Goal: Information Seeking & Learning: Learn about a topic

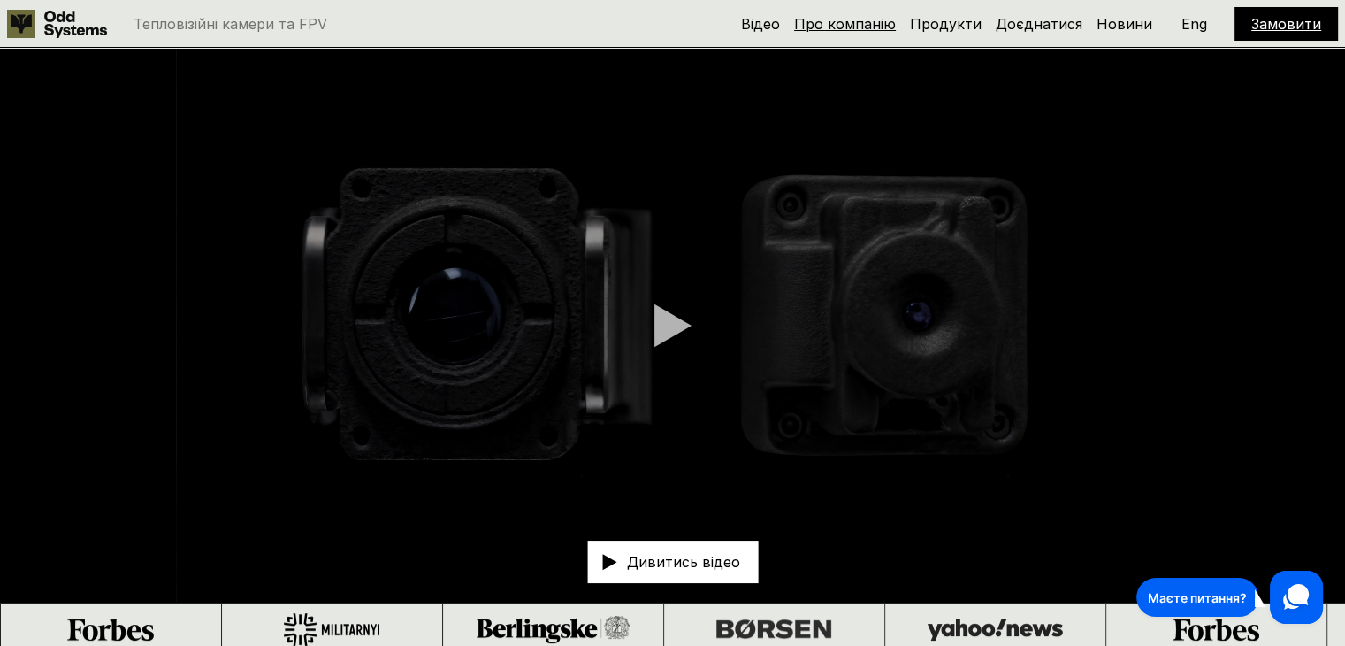
click at [848, 26] on link "Про компанію" at bounding box center [845, 24] width 102 height 18
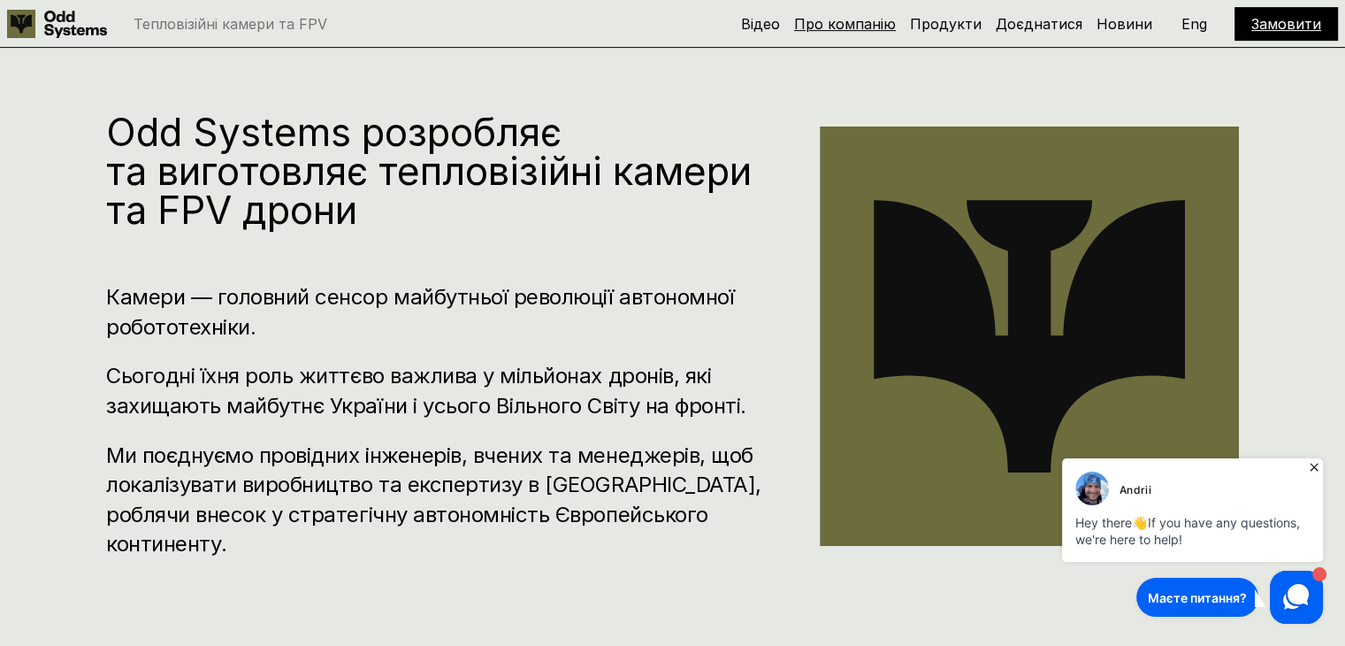
scroll to position [654, 0]
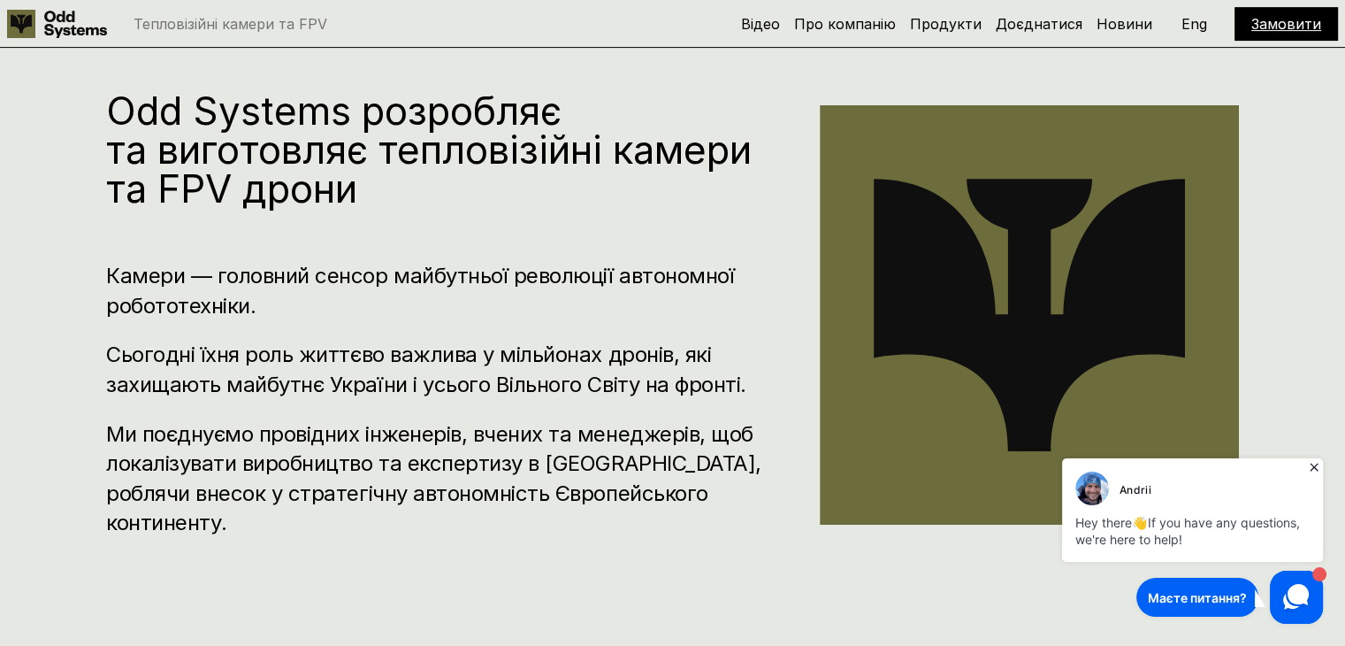
click at [1310, 468] on icon at bounding box center [1314, 467] width 18 height 18
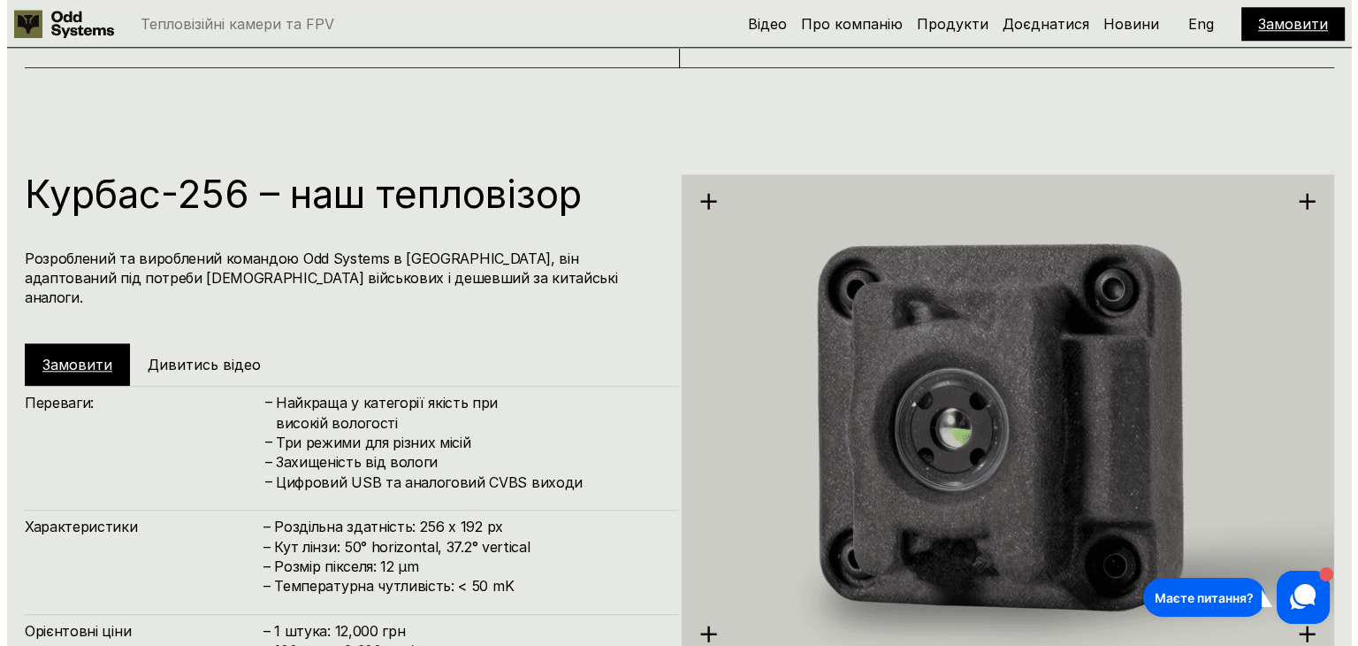
scroll to position [1892, 0]
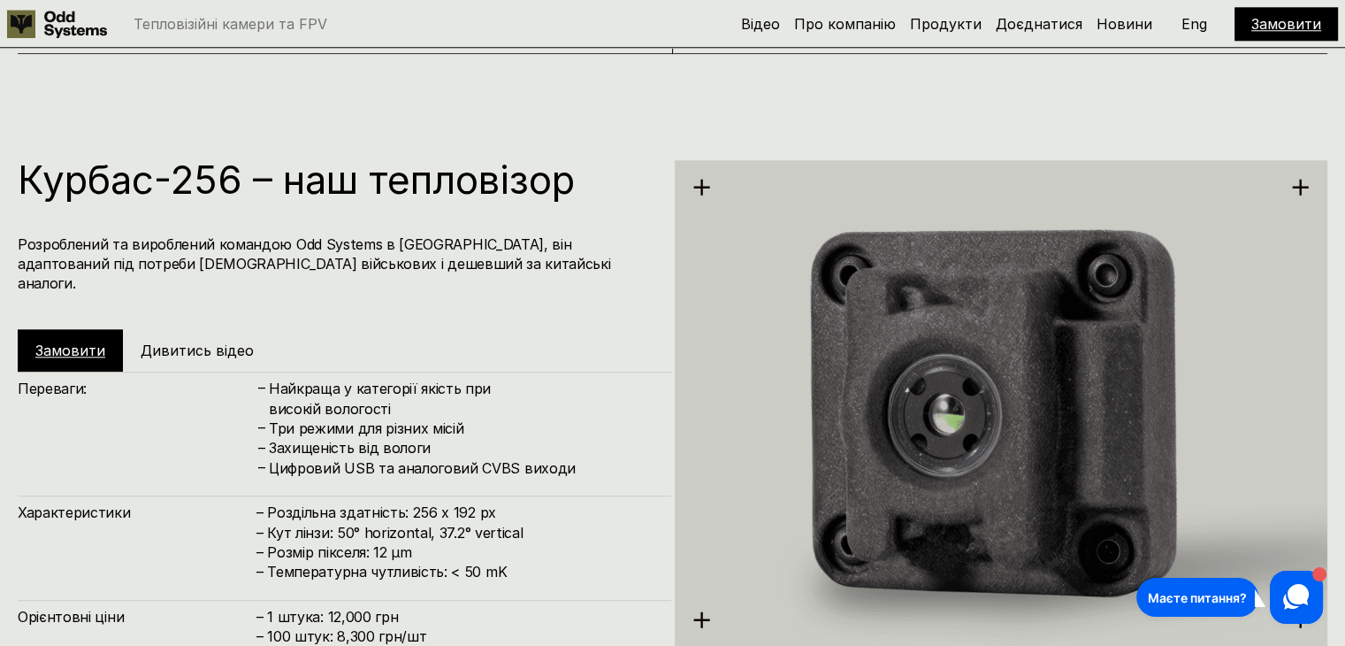
click at [206, 340] on h5 "Дивитись відео" at bounding box center [197, 349] width 113 height 19
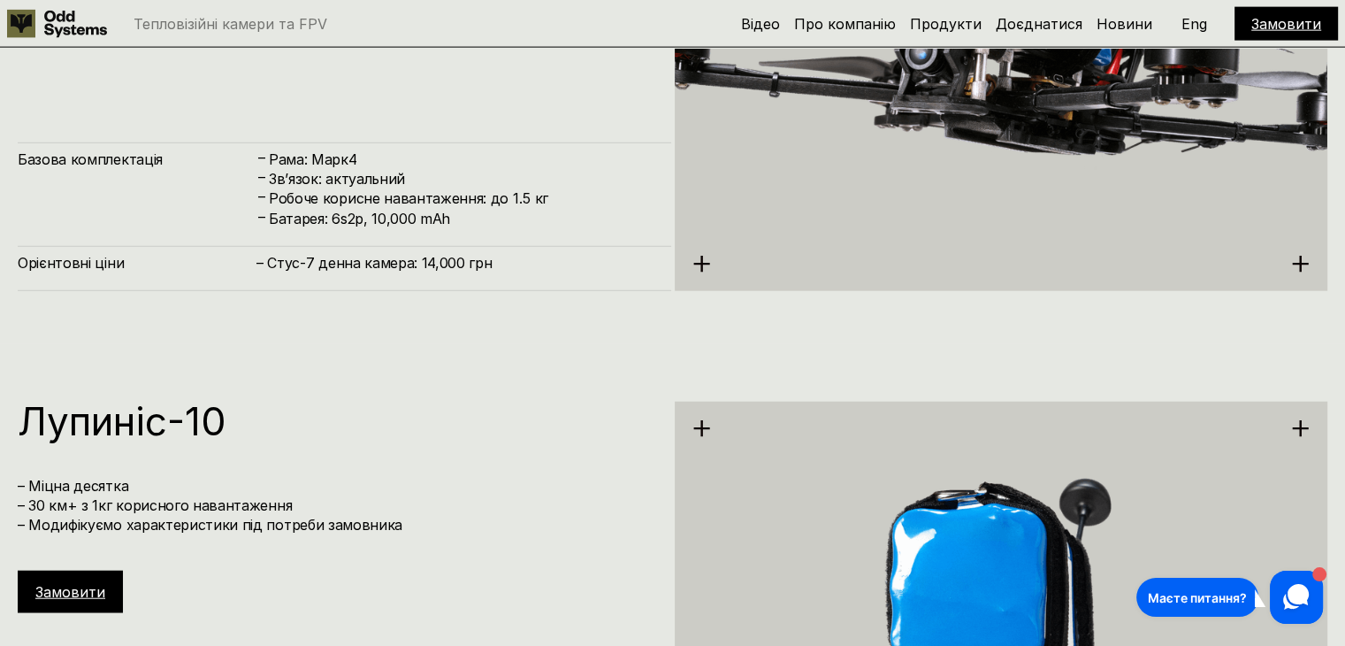
scroll to position [4244, 0]
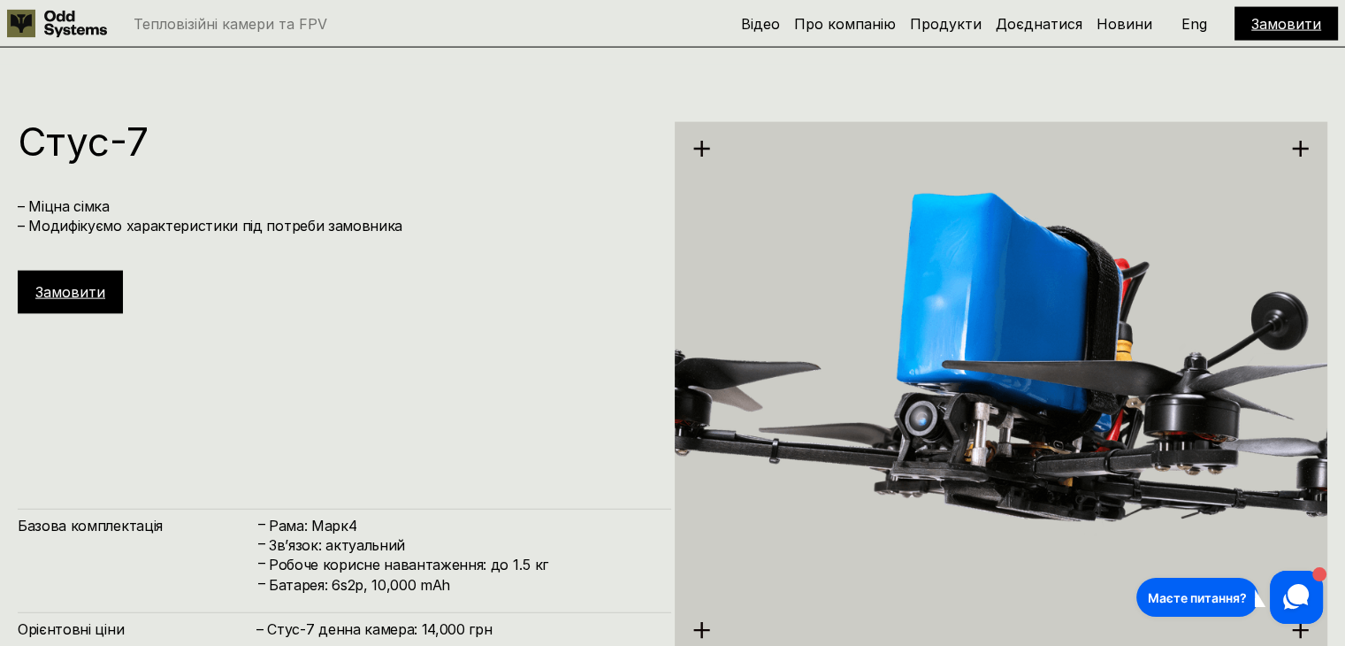
scroll to position [3854, 0]
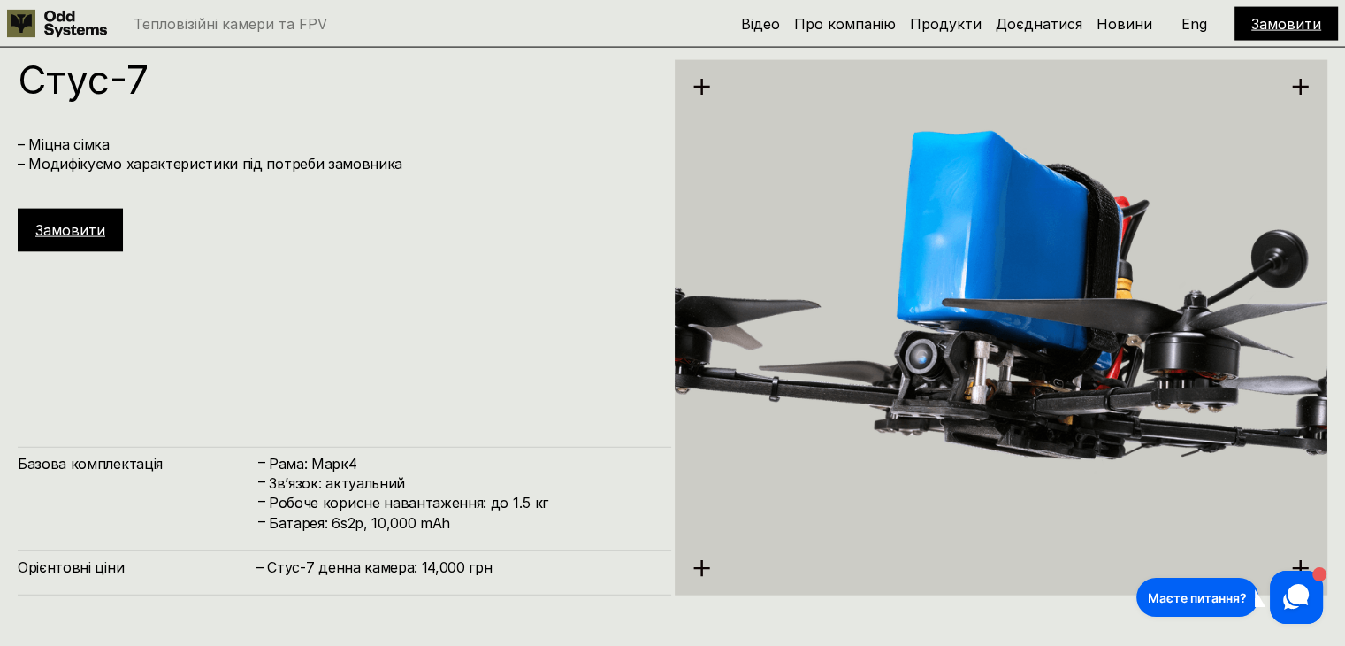
scroll to position [3880, 0]
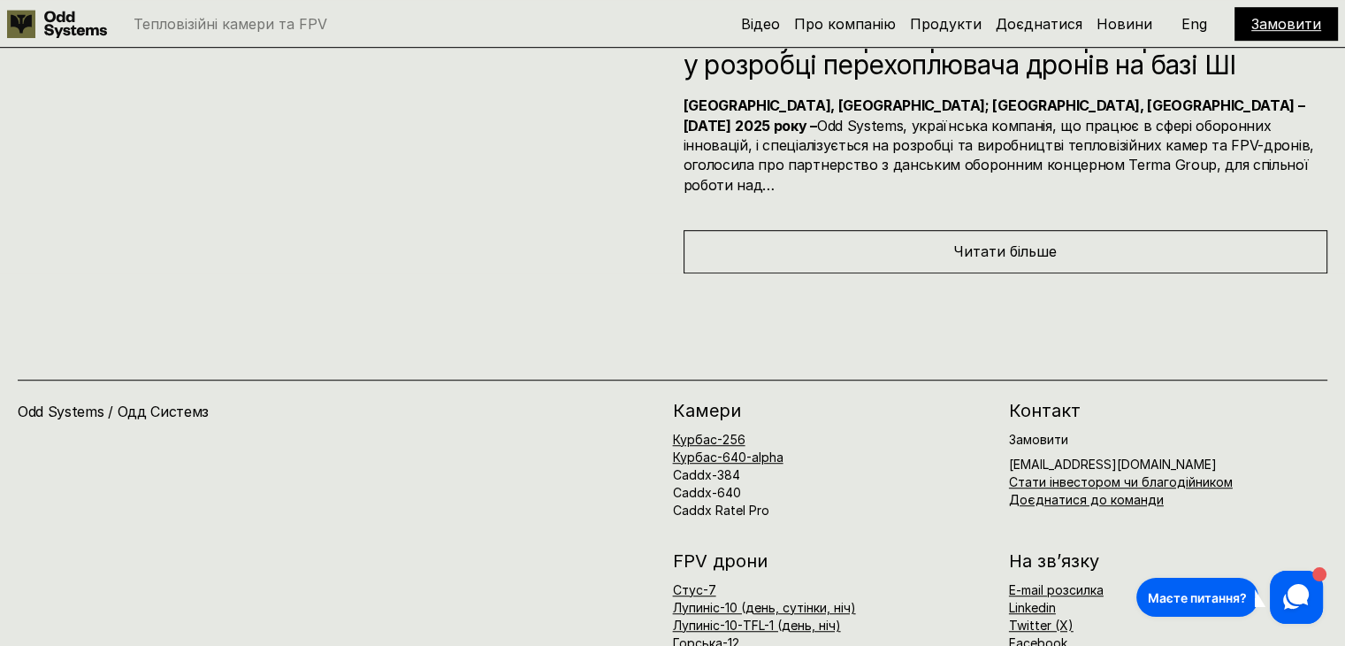
scroll to position [7993, 0]
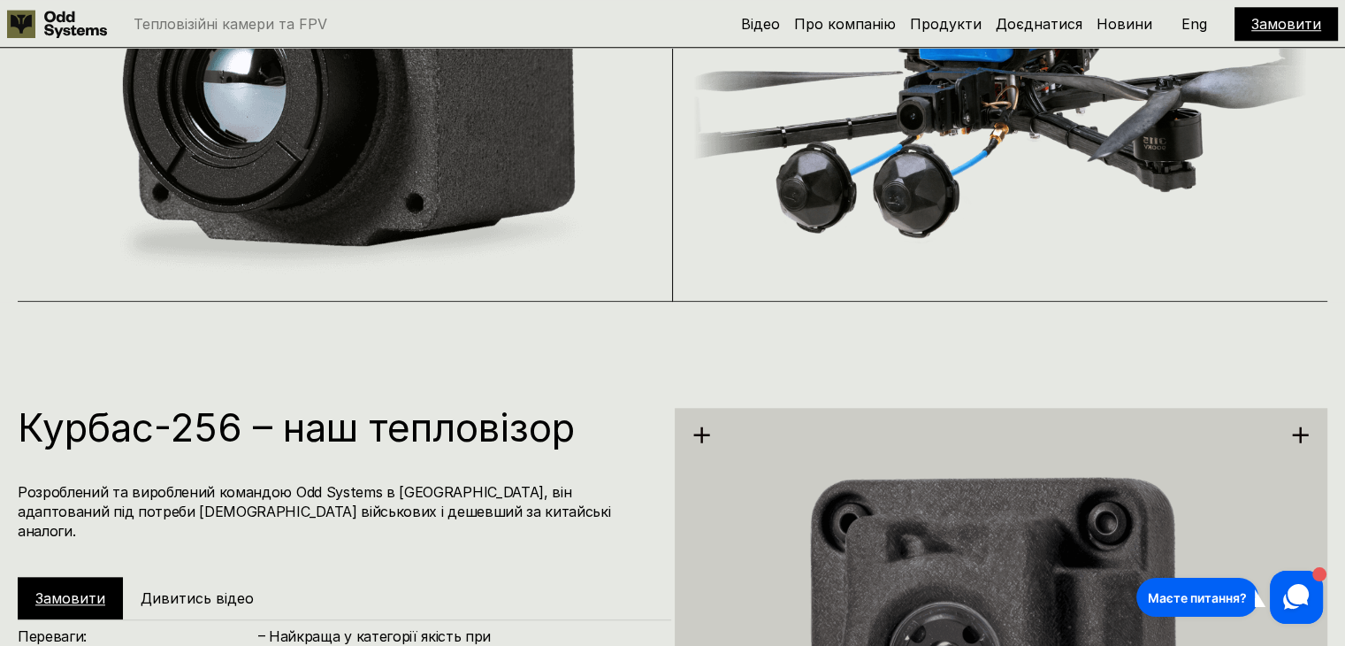
scroll to position [1945, 0]
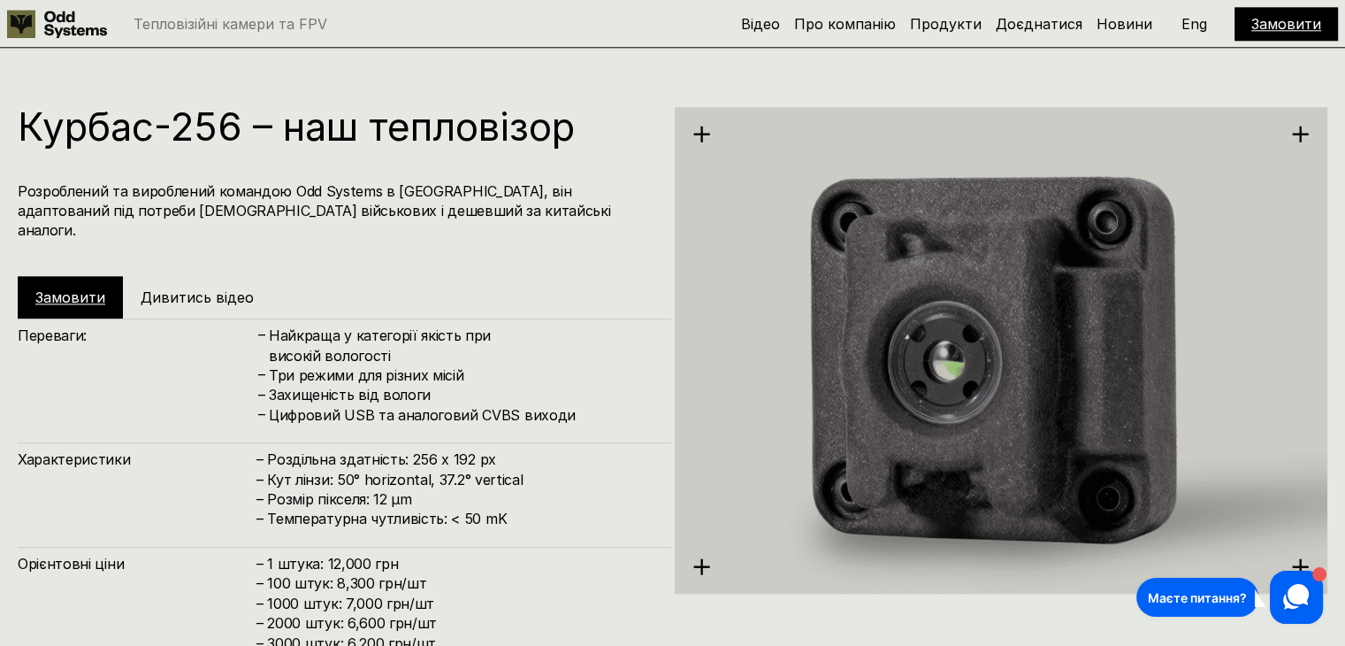
drag, startPoint x: 275, startPoint y: 354, endPoint x: 442, endPoint y: 371, distance: 168.0
click at [442, 371] on div "– Найкраща у категорії якість при високій вологості – Три режими для різних міс…" at bounding box center [454, 374] width 397 height 99
click at [477, 405] on h4 "Цифровий USB та аналоговий CVBS виходи" at bounding box center [461, 414] width 385 height 19
click at [539, 385] on h4 "Захищеність від вологи" at bounding box center [461, 394] width 385 height 19
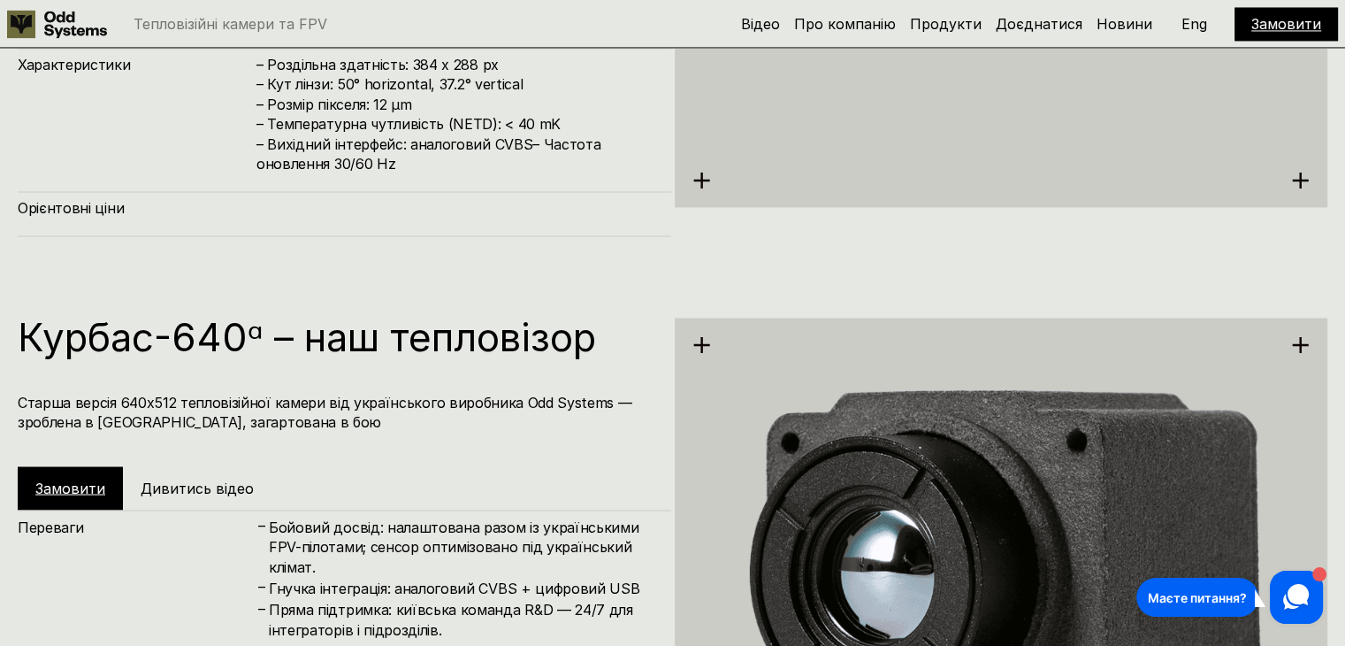
scroll to position [3007, 0]
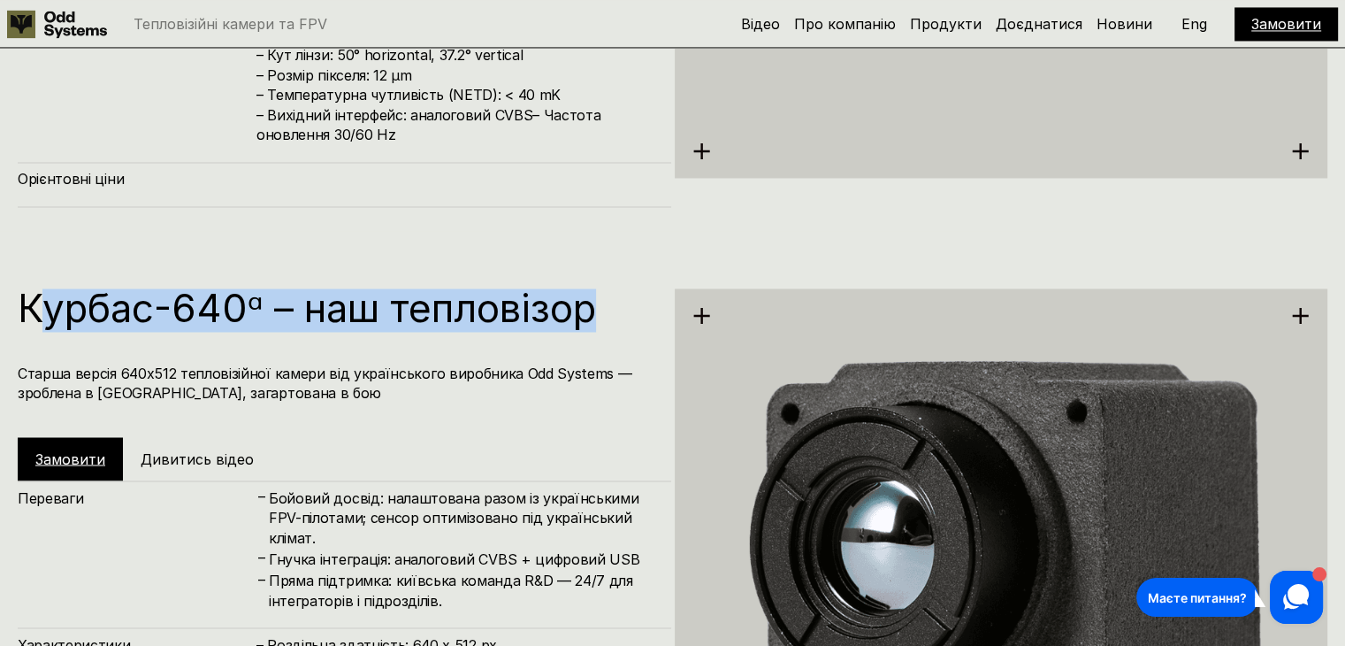
drag, startPoint x: 44, startPoint y: 319, endPoint x: 598, endPoint y: 330, distance: 553.7
click at [598, 330] on div "Курбас-640ᵅ – наш тепловізор Старша версія 640х512 тепловізійної камери від укр…" at bounding box center [344, 384] width 653 height 192
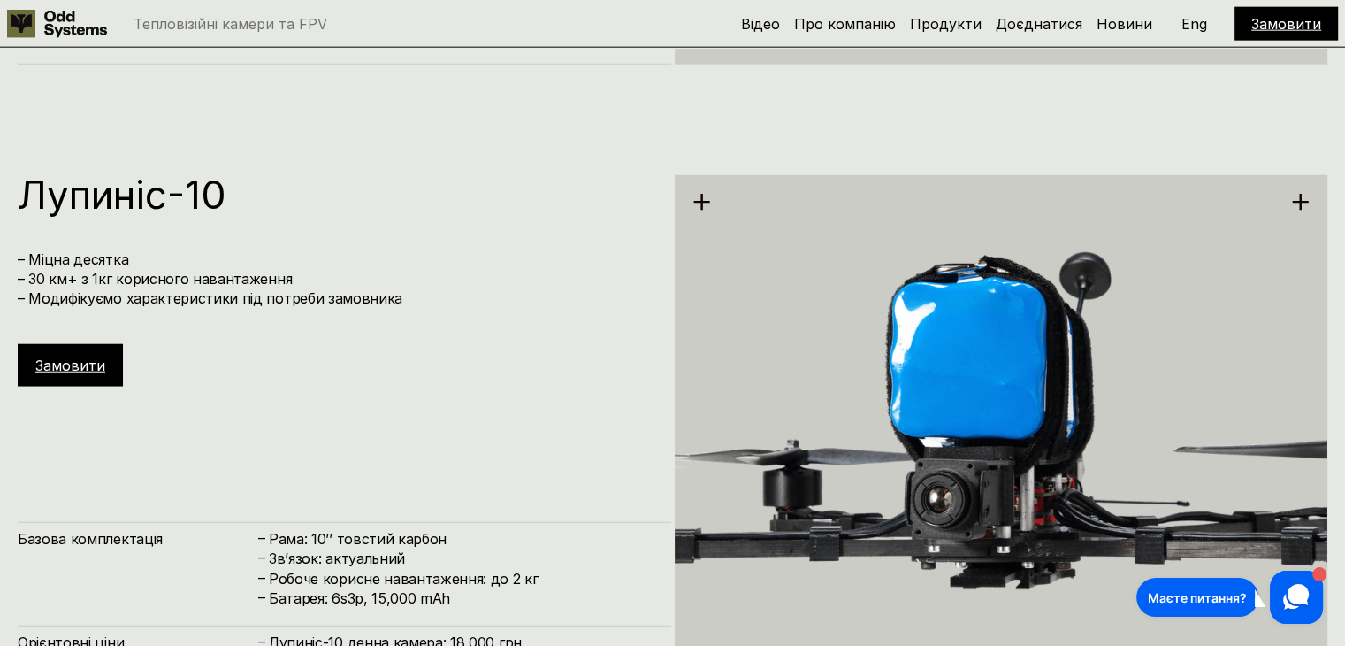
scroll to position [4421, 0]
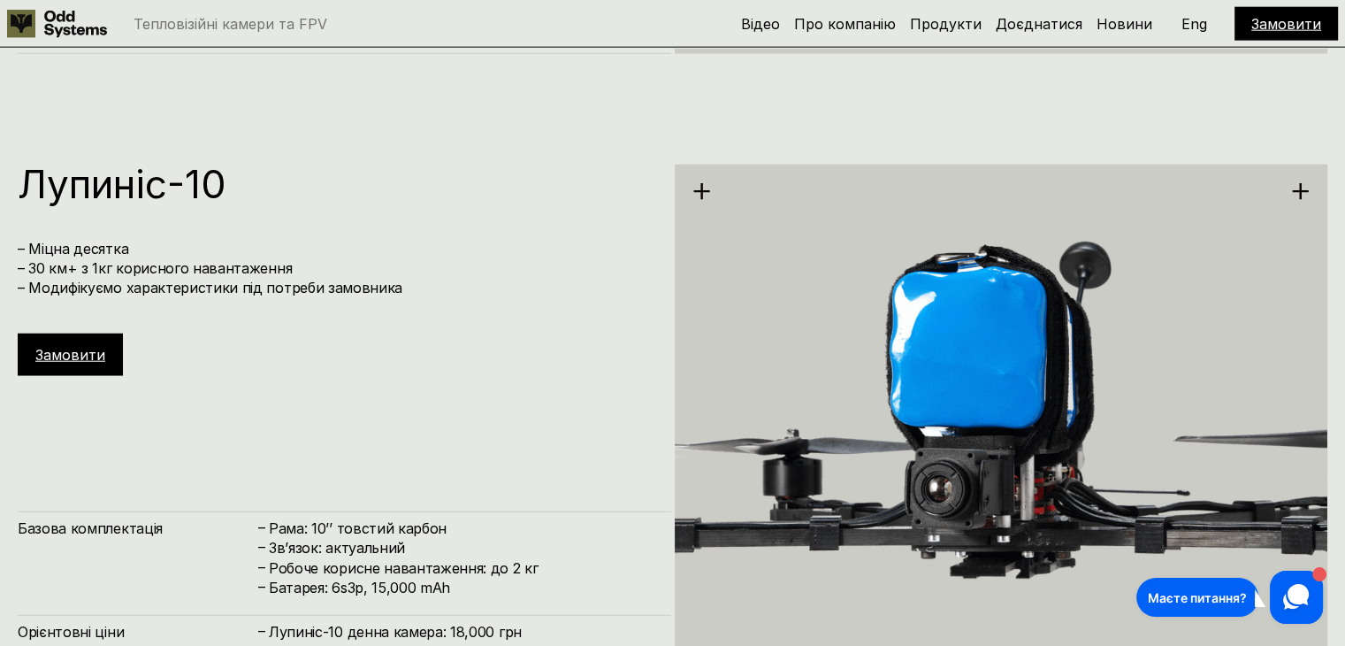
click at [77, 182] on h1 "Лупиніс-10" at bounding box center [336, 183] width 636 height 39
copy h1 "Лупиніс"
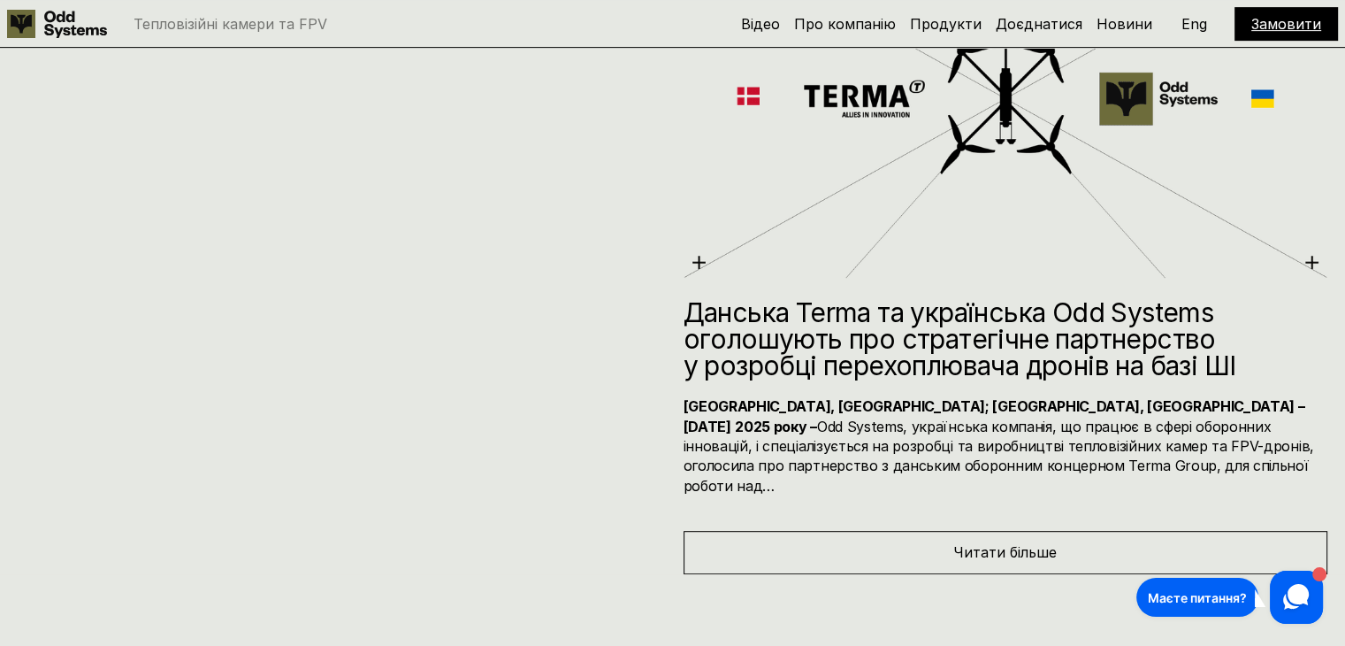
scroll to position [7517, 0]
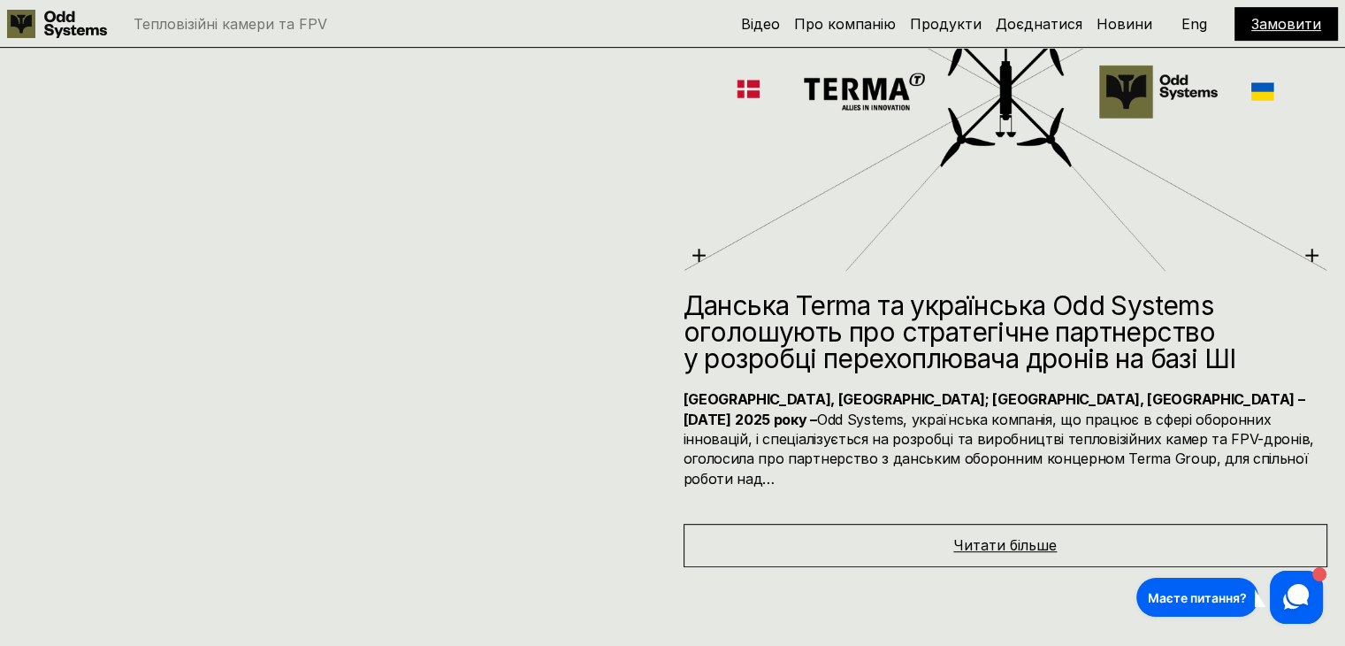
click at [1033, 536] on span "Читати більше" at bounding box center [1004, 545] width 103 height 18
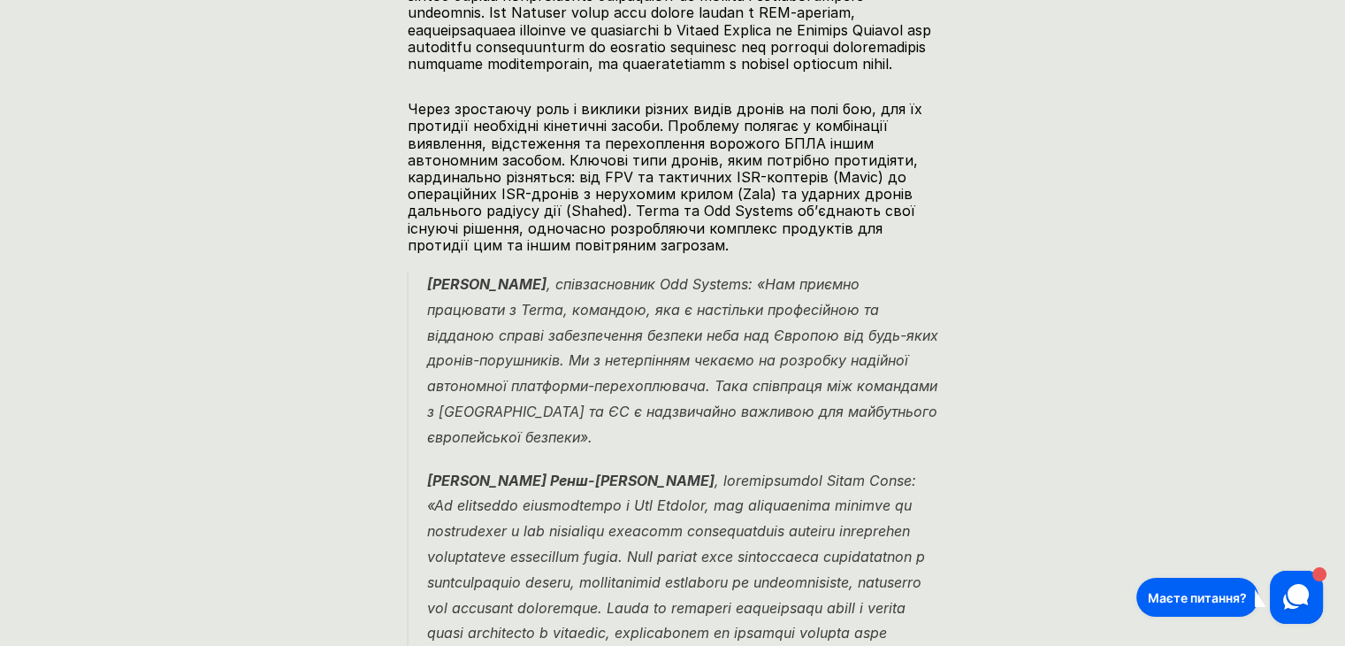
scroll to position [1238, 0]
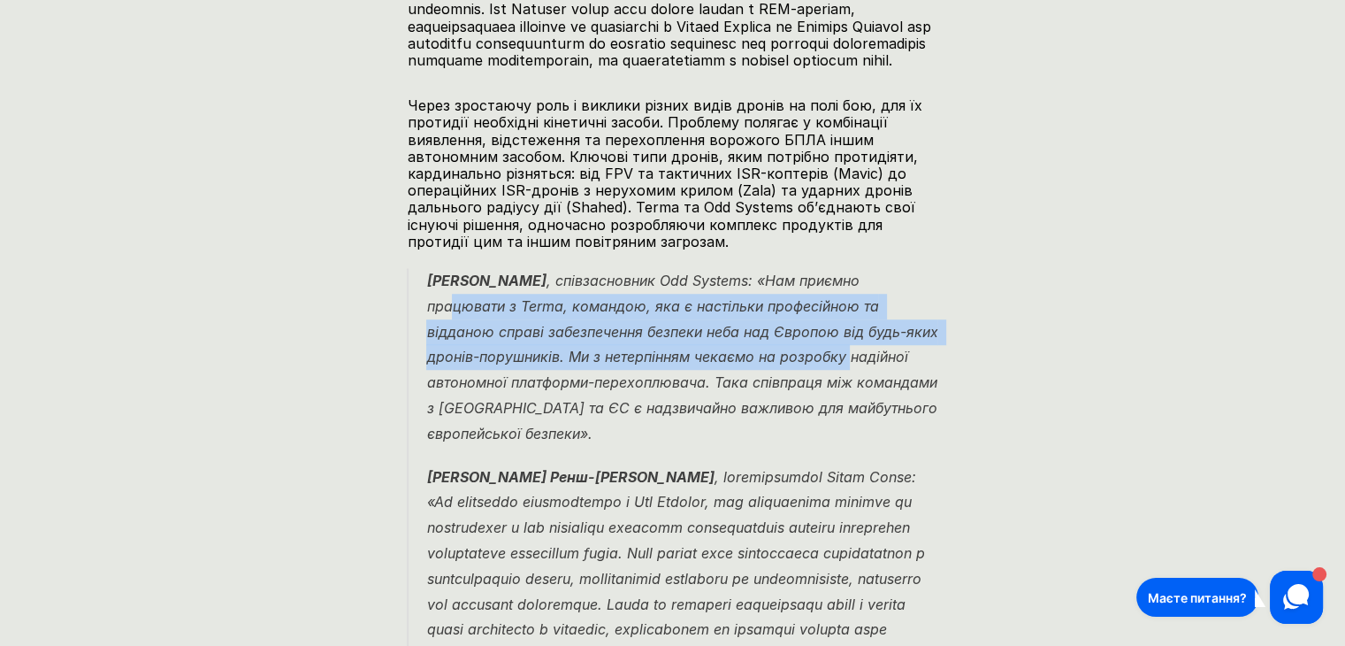
drag, startPoint x: 448, startPoint y: 305, endPoint x: 729, endPoint y: 348, distance: 283.5
click at [906, 346] on p "Ярослав Ажнюк , співзасновник Odd Systems: «Нам приємно працювати з Terma, кома…" at bounding box center [681, 357] width 511 height 179
click at [672, 348] on em "Ярослав Ажнюк , співзасновник Odd Systems: «Нам приємно працювати з Terma, кома…" at bounding box center [684, 356] width 516 height 171
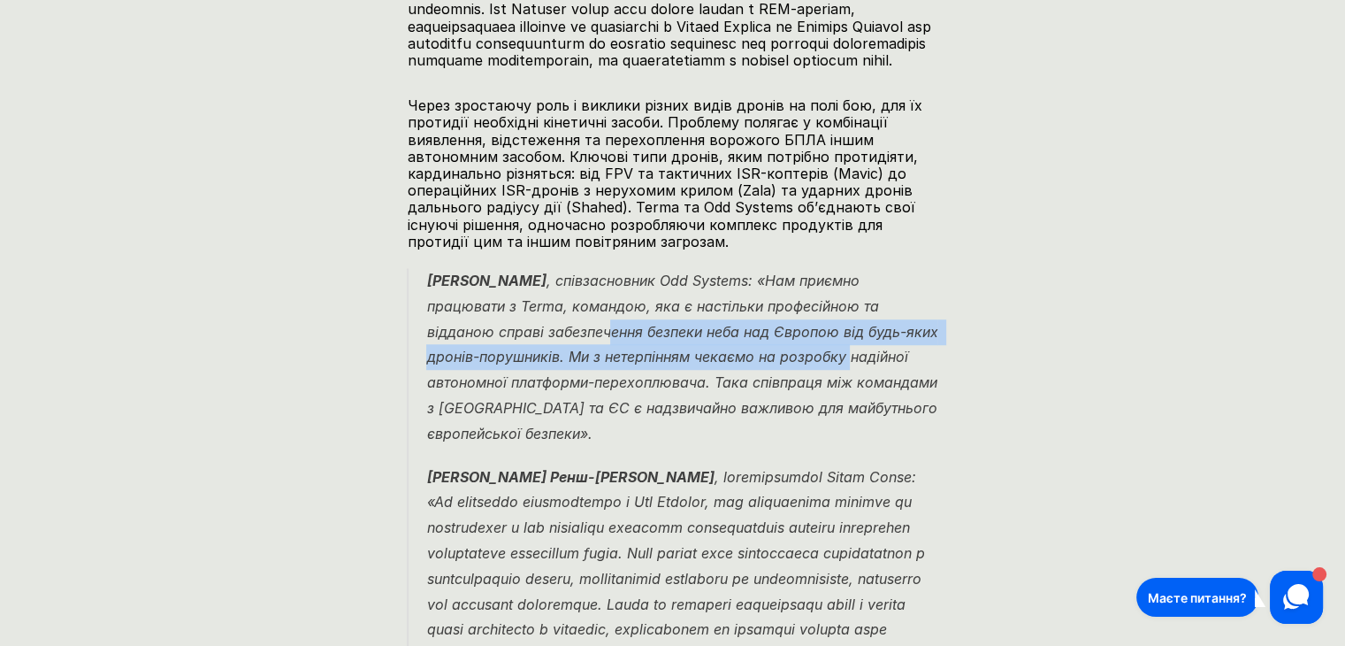
drag, startPoint x: 612, startPoint y: 333, endPoint x: 906, endPoint y: 355, distance: 295.2
click at [906, 355] on p "Ярослав Ажнюк , співзасновник Odd Systems: «Нам приємно працювати з Terma, кома…" at bounding box center [681, 357] width 511 height 179
click at [679, 355] on em "Ярослав Ажнюк , співзасновник Odd Systems: «Нам приємно працювати з Terma, кома…" at bounding box center [684, 356] width 516 height 171
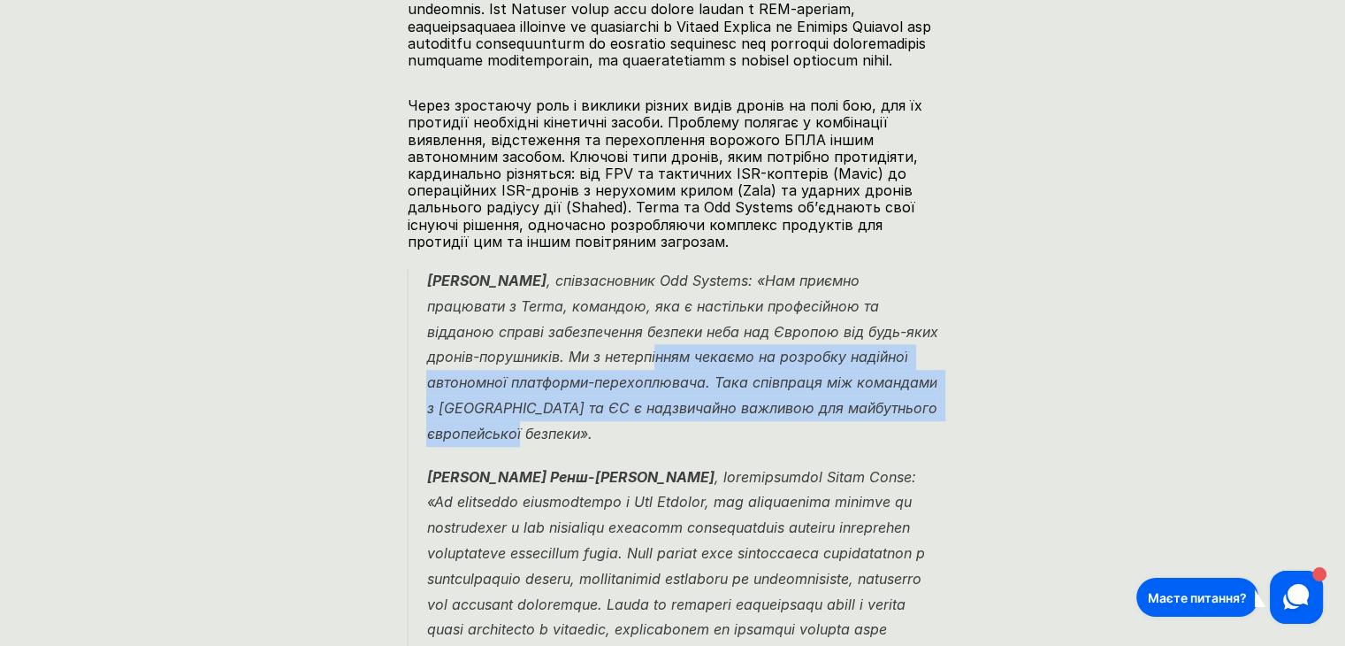
drag, startPoint x: 733, startPoint y: 359, endPoint x: 764, endPoint y: 432, distance: 79.7
click at [764, 432] on p "Ярослав Ажнюк , співзасновник Odd Systems: «Нам приємно працювати з Terma, кома…" at bounding box center [681, 357] width 511 height 179
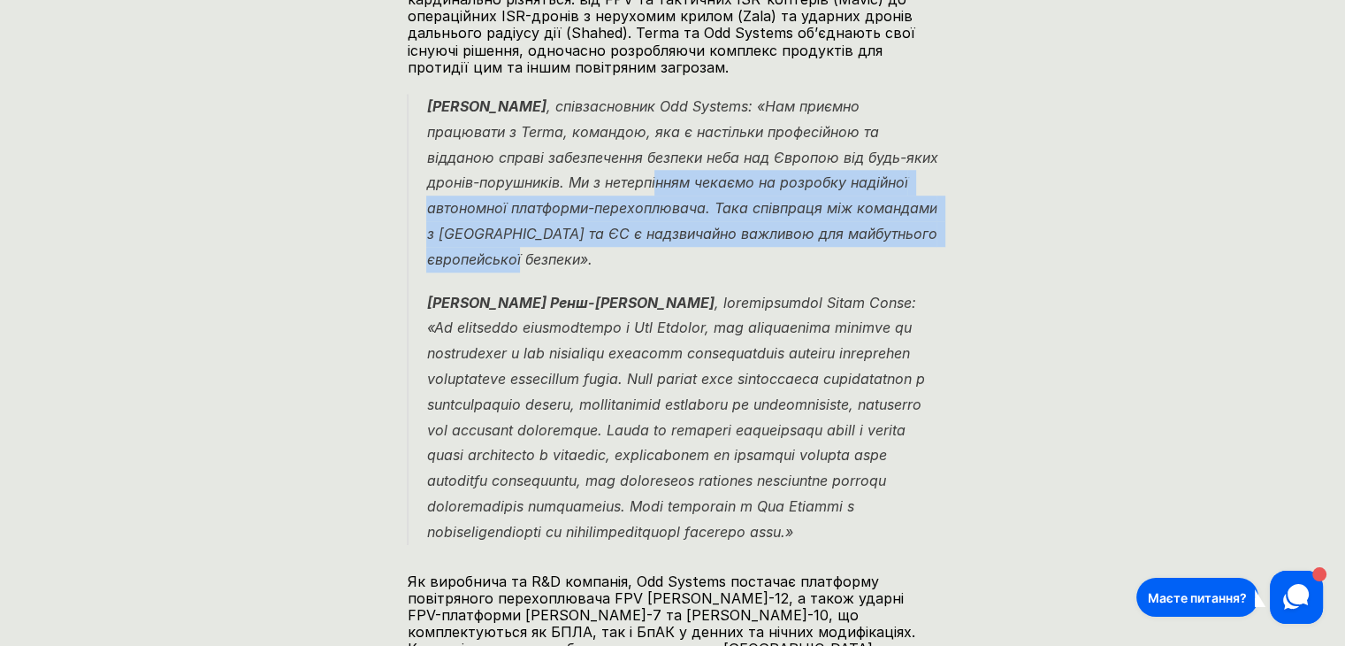
scroll to position [1415, 0]
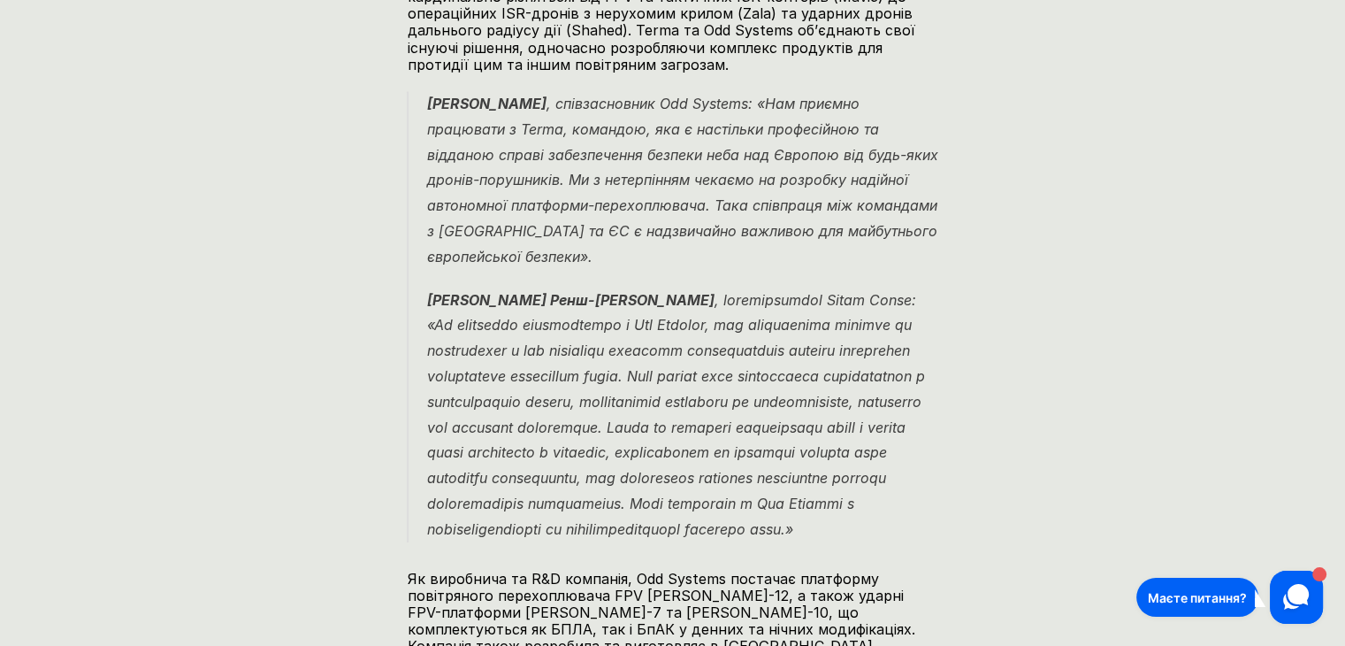
click at [587, 297] on em "Філіп Ренш-Якобсен" at bounding box center [677, 414] width 502 height 247
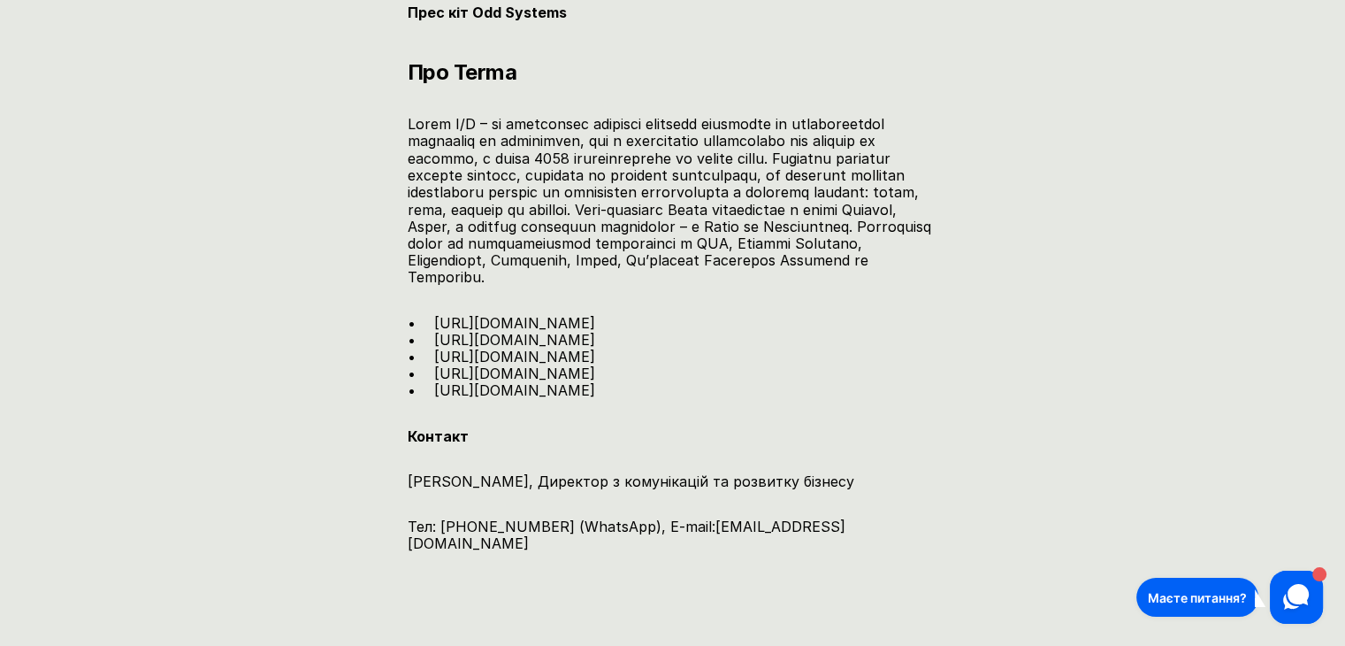
scroll to position [3449, 0]
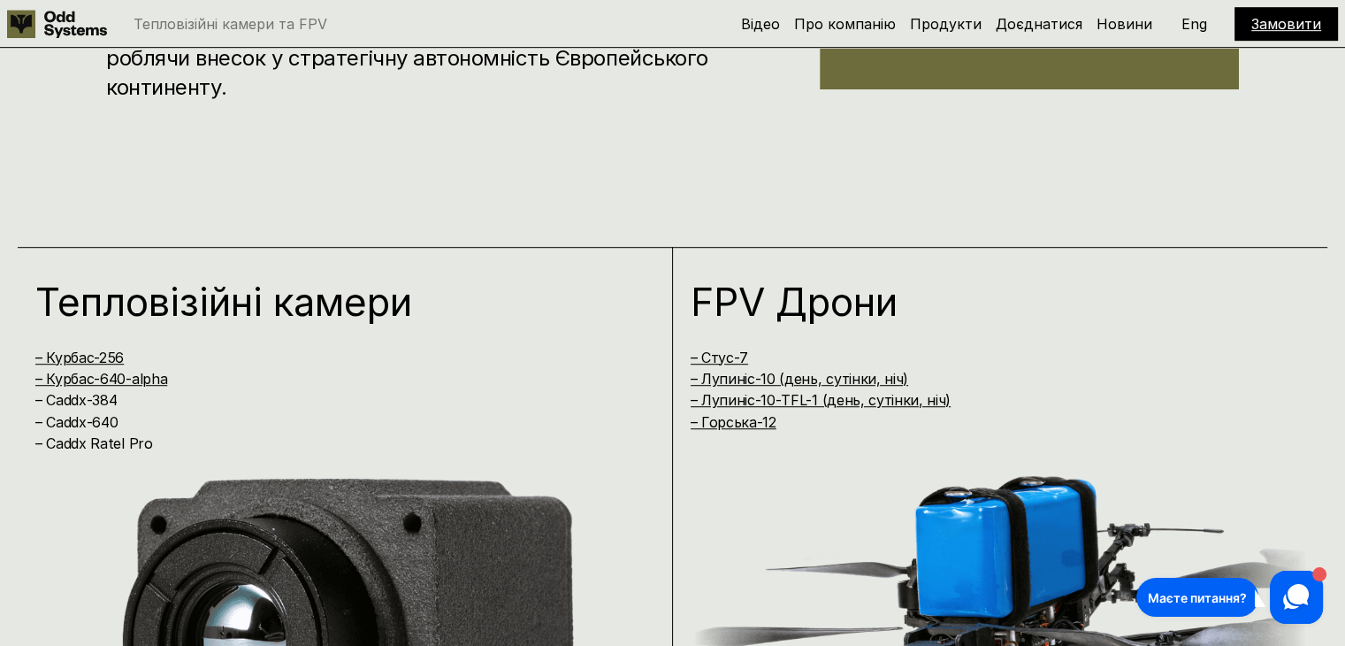
scroll to position [1238, 0]
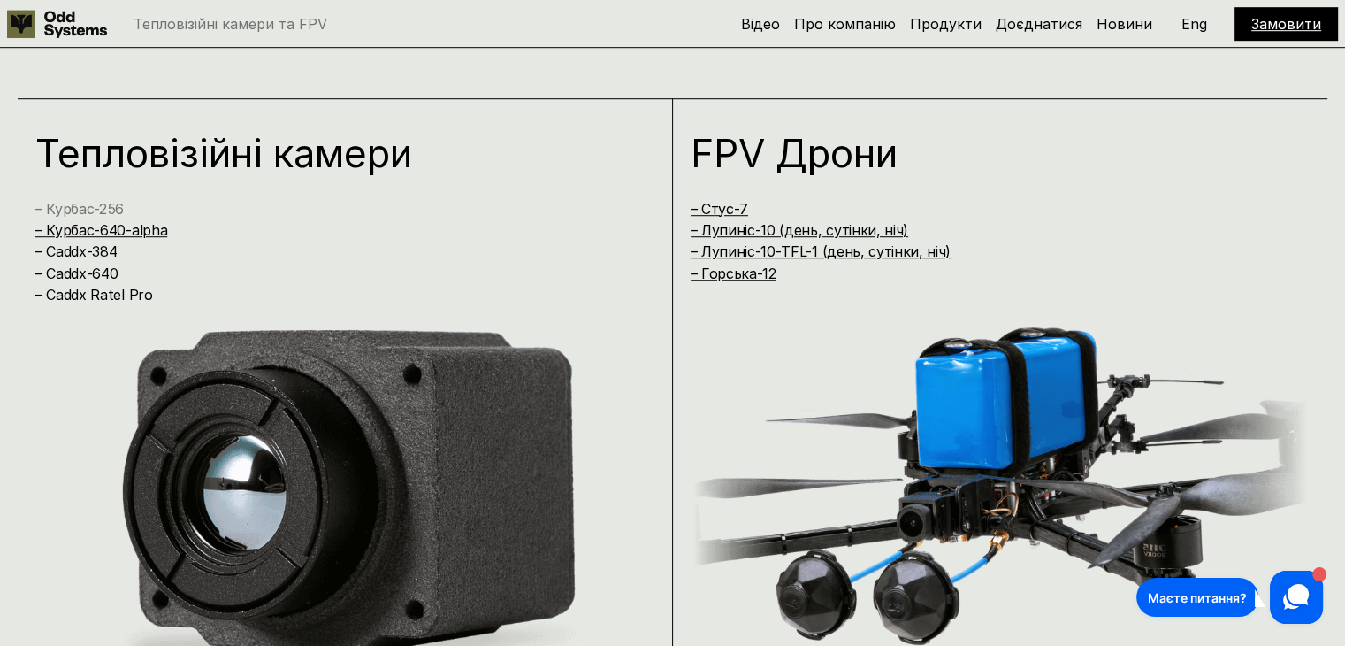
click at [104, 205] on link "– Курбас-256" at bounding box center [79, 209] width 88 height 18
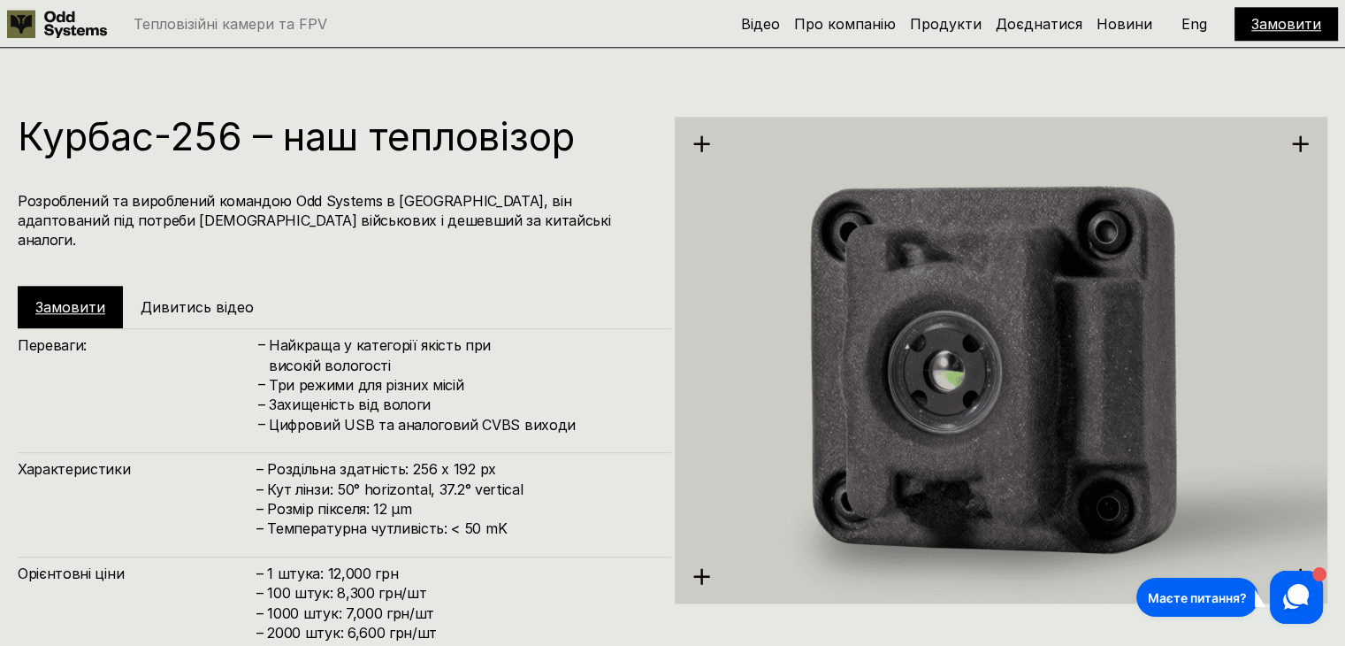
scroll to position [1945, 0]
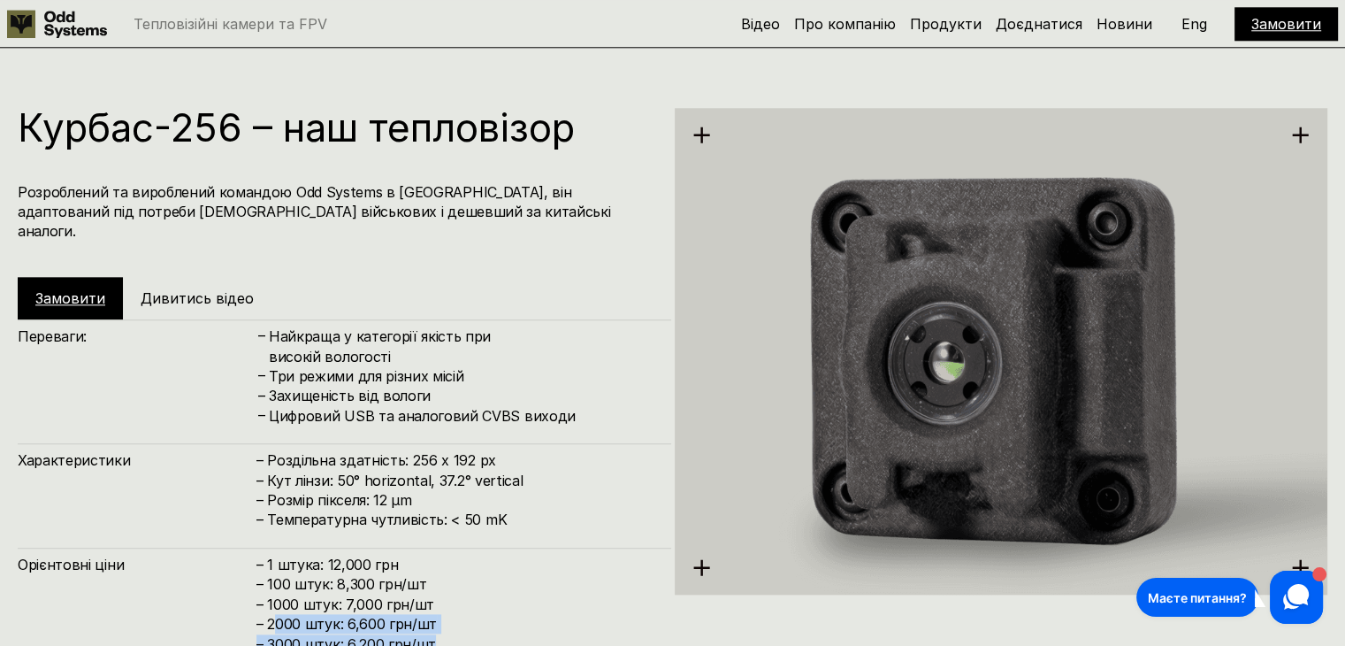
drag, startPoint x: 447, startPoint y: 626, endPoint x: 275, endPoint y: 608, distance: 173.3
click at [275, 608] on h4 "– 1 штука: 12,000 грн – 100 штук: 8,300 грн/шт – 1000 штук: 7,000 грн/шт – 2000…" at bounding box center [454, 603] width 397 height 99
drag, startPoint x: 401, startPoint y: 439, endPoint x: 519, endPoint y: 436, distance: 117.6
click at [516, 450] on h4 "– Роздільна здатність: 256 x 192 px – Кут лінзи: 50° horizontal, 37.2° vertical…" at bounding box center [454, 490] width 397 height 80
